Goal: Transaction & Acquisition: Purchase product/service

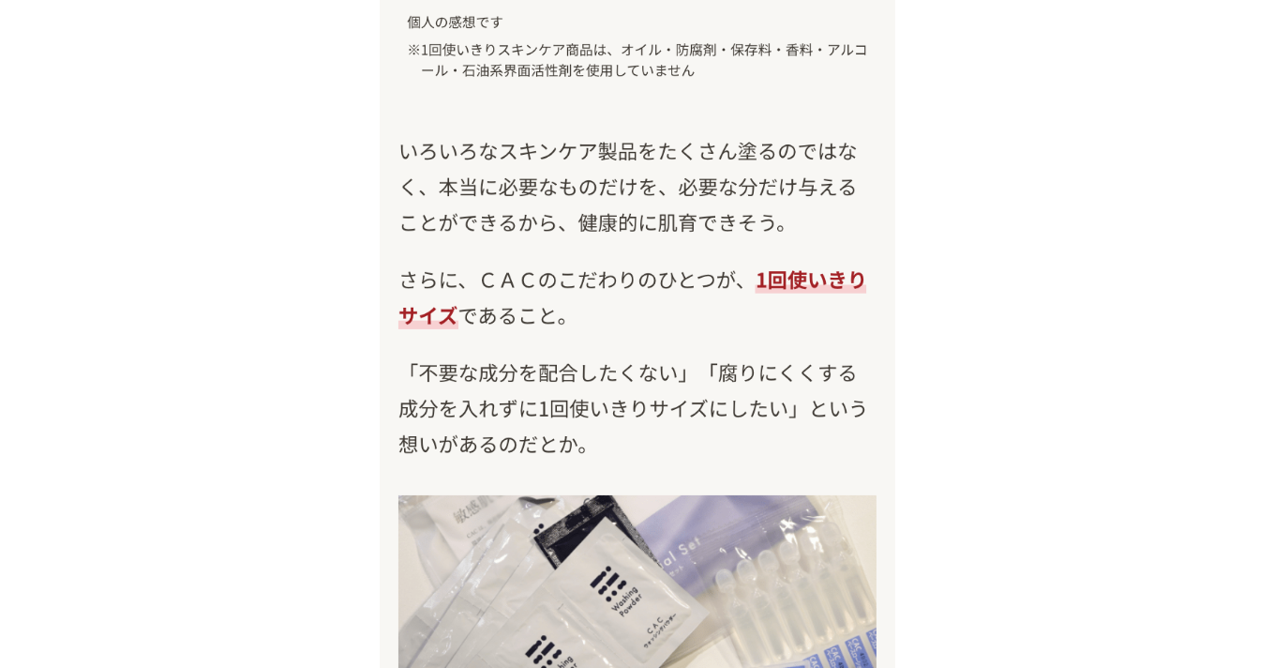
scroll to position [21809, 0]
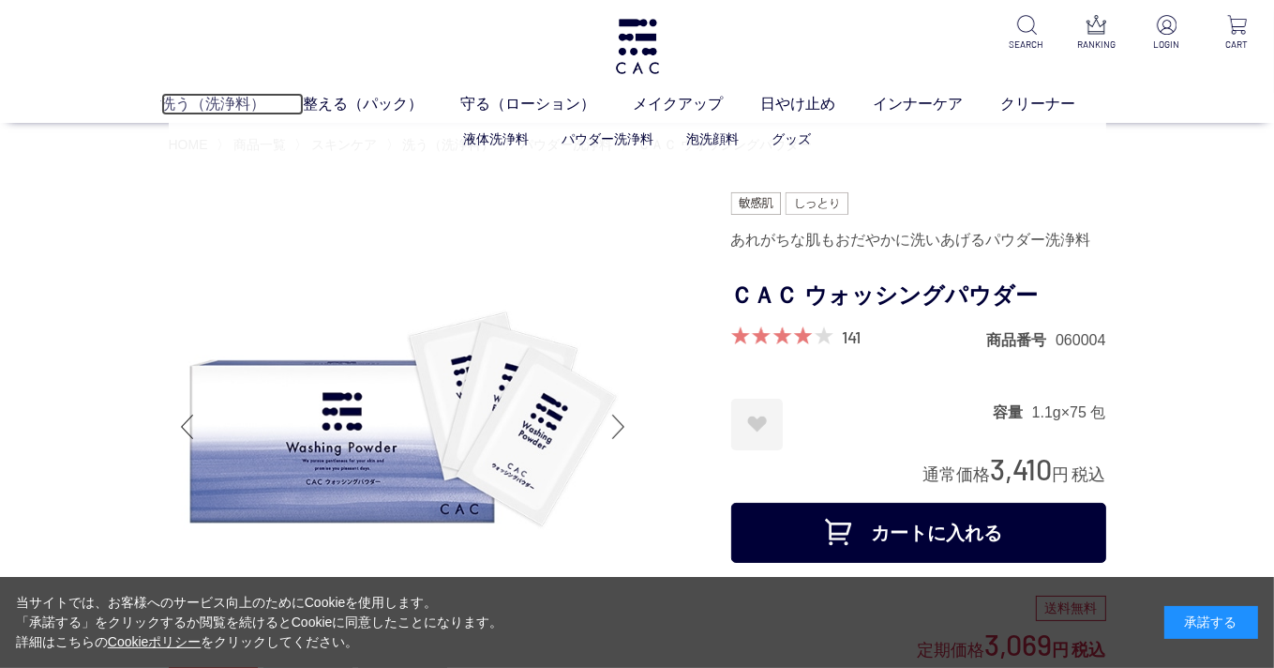
click at [232, 108] on link "洗う（洗浄料）" at bounding box center [232, 104] width 143 height 23
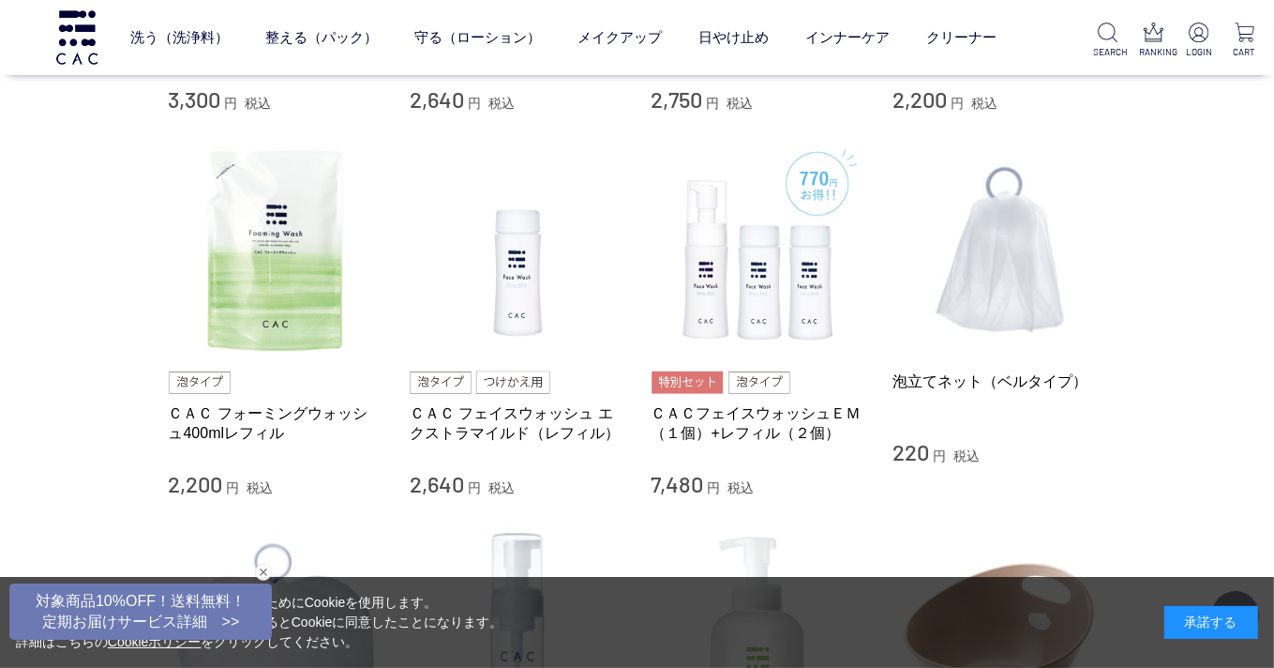
scroll to position [1219, 0]
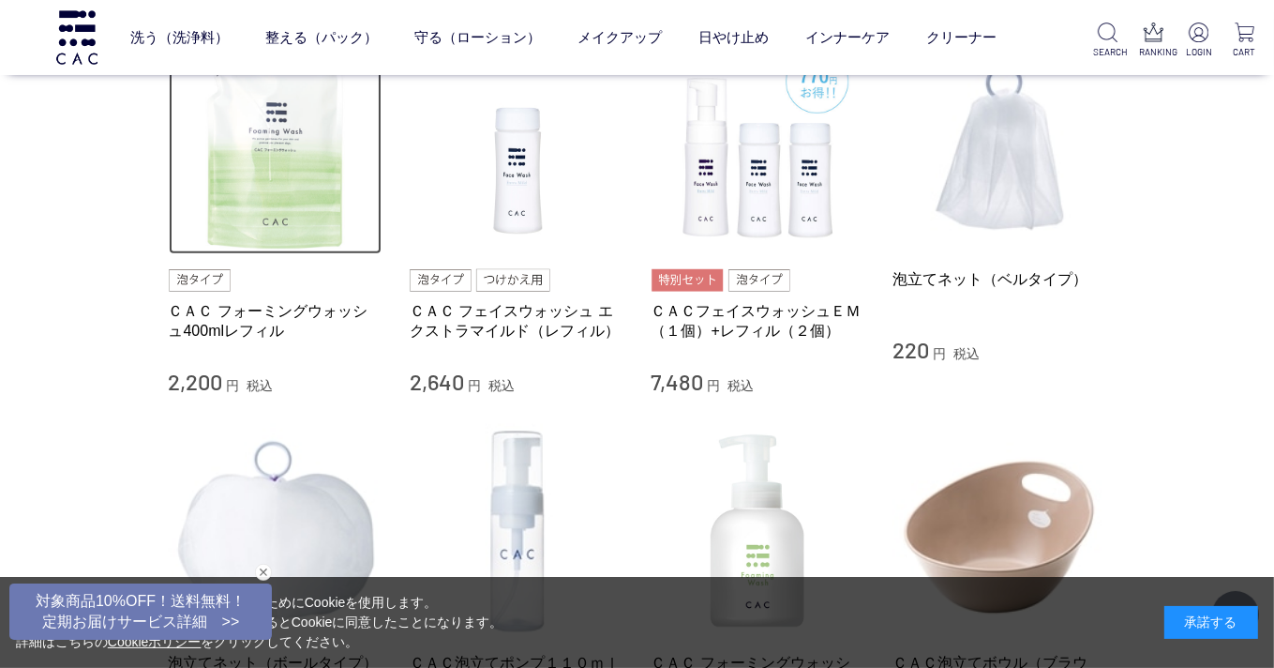
click at [254, 196] on img at bounding box center [276, 147] width 214 height 214
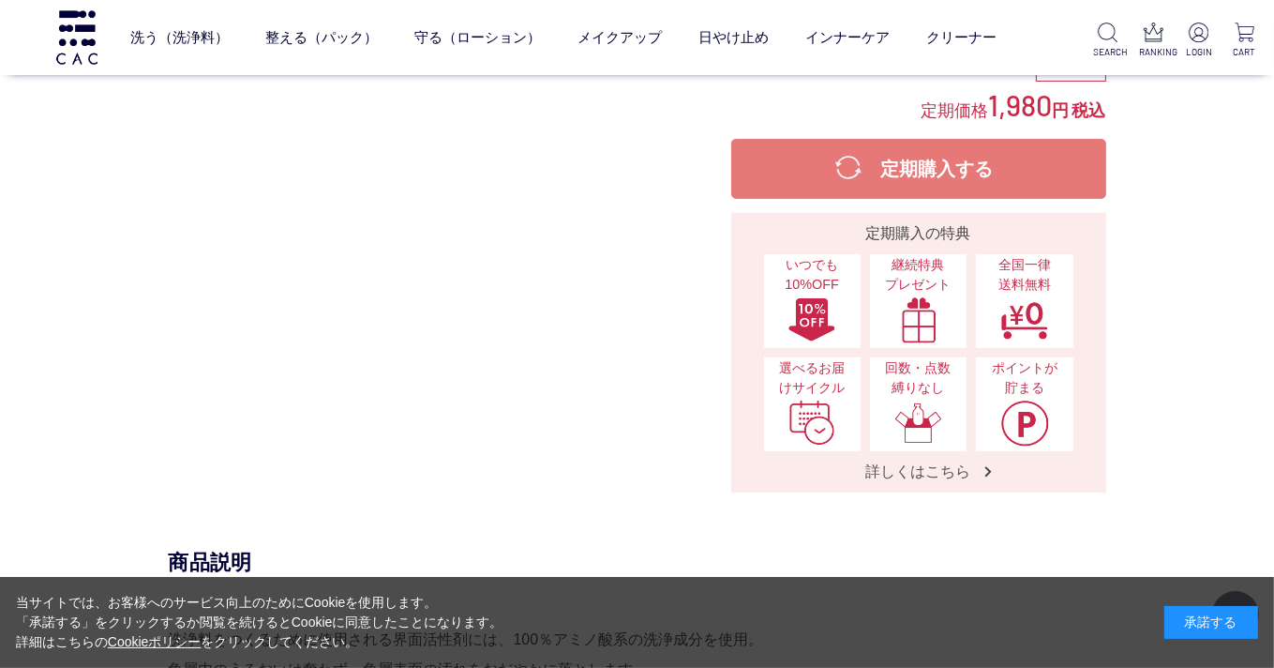
scroll to position [469, 0]
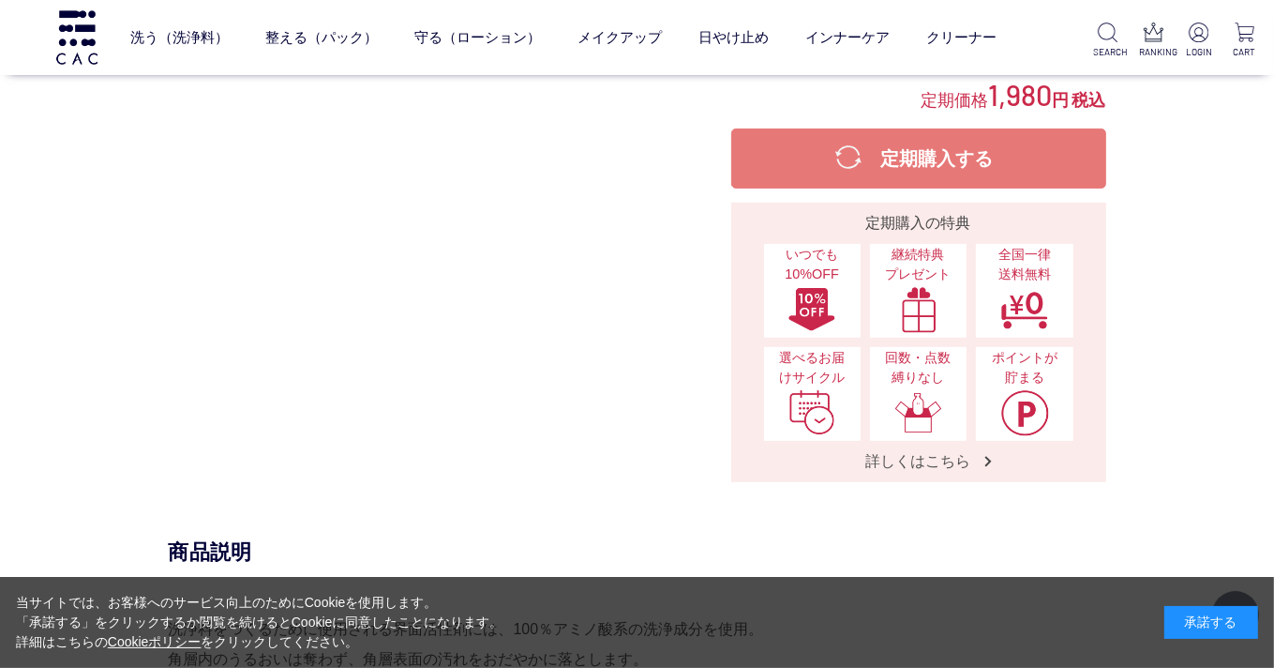
click at [490, 318] on div at bounding box center [450, 41] width 563 height 881
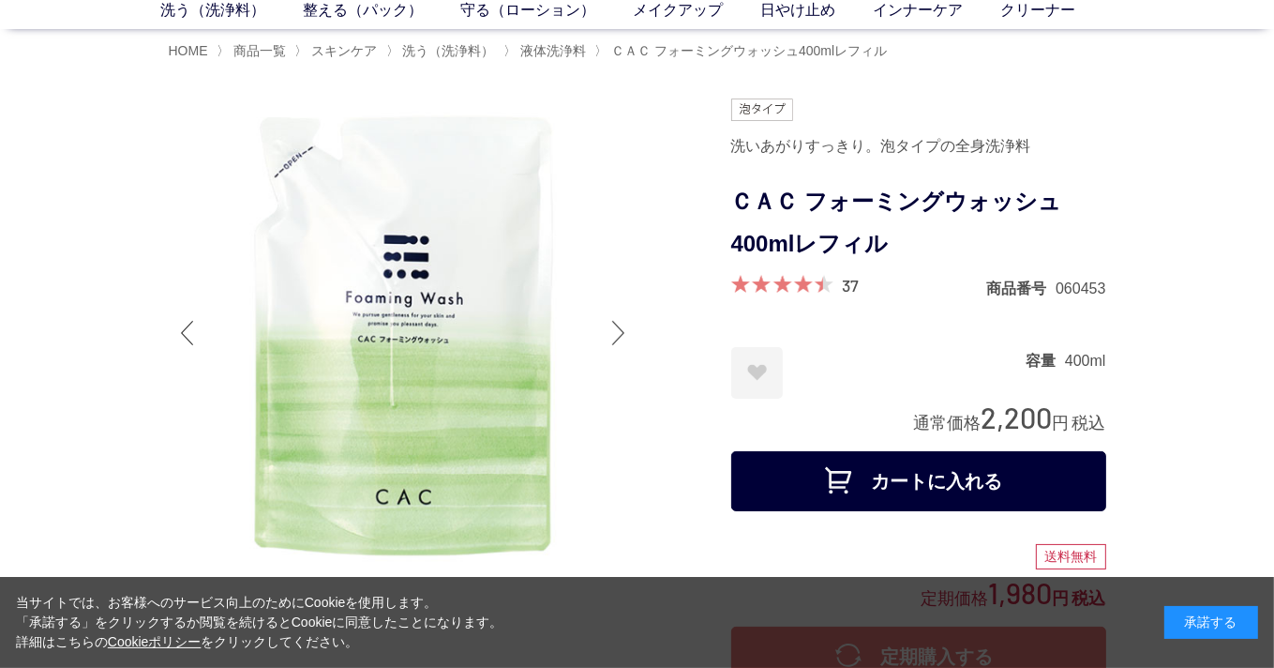
scroll to position [0, 0]
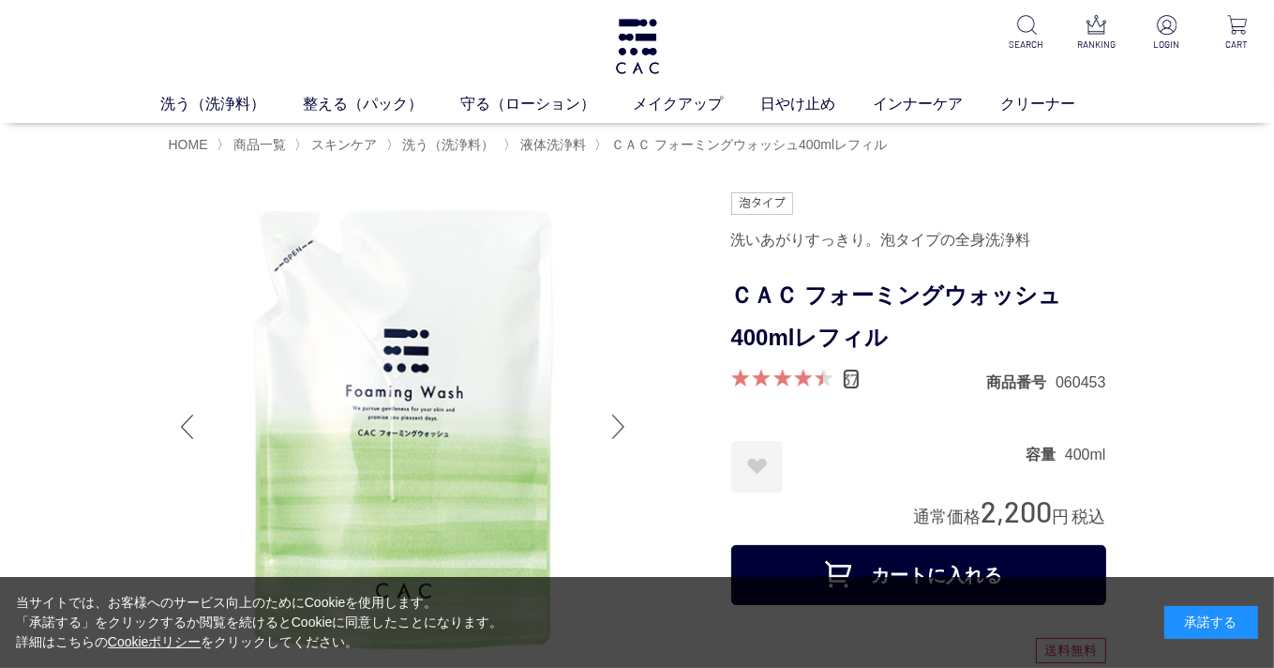
click at [851, 378] on link "37" at bounding box center [851, 379] width 17 height 21
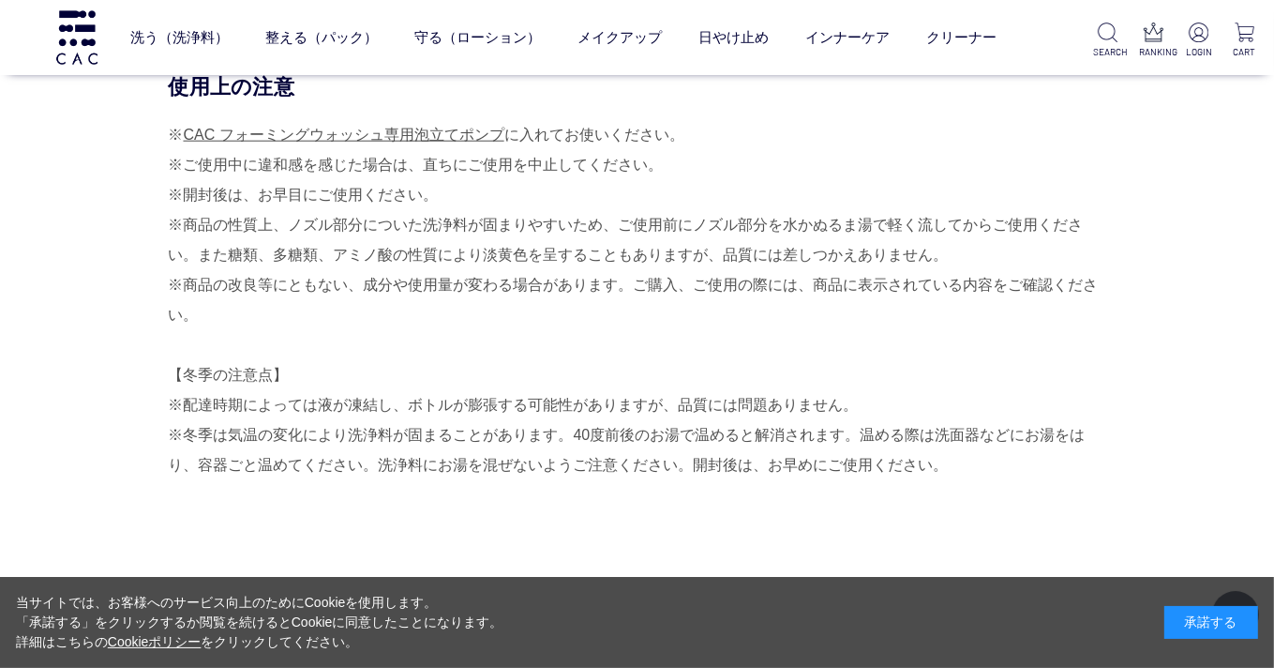
scroll to position [1790, 0]
